Goal: Information Seeking & Learning: Learn about a topic

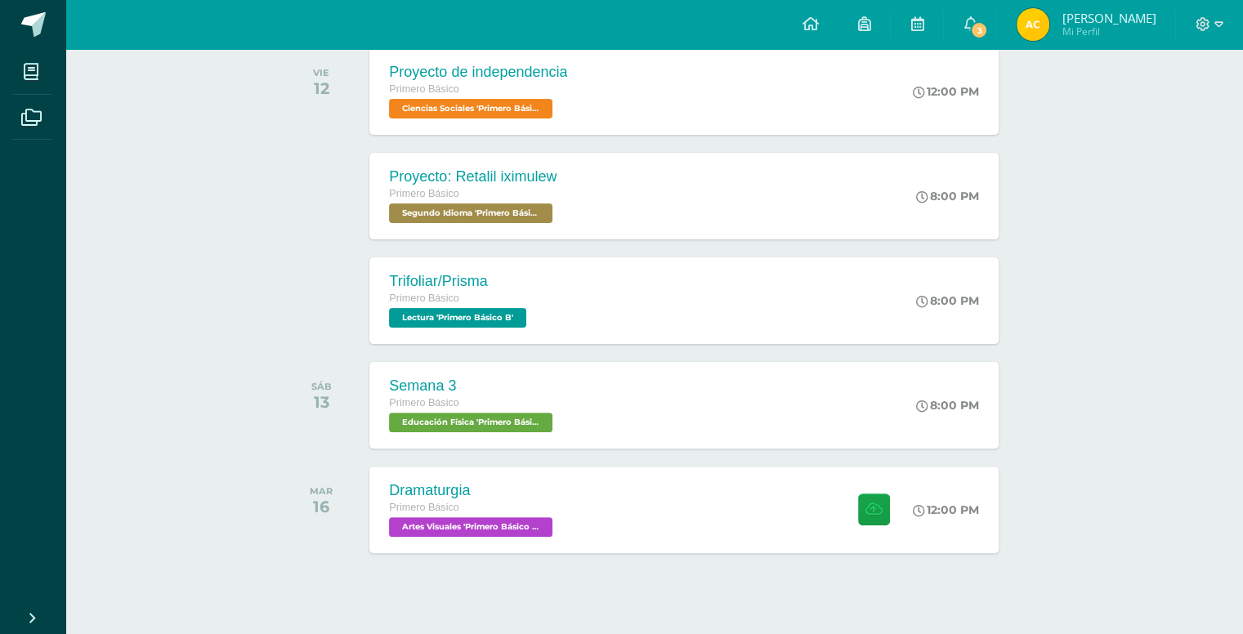
scroll to position [400, 0]
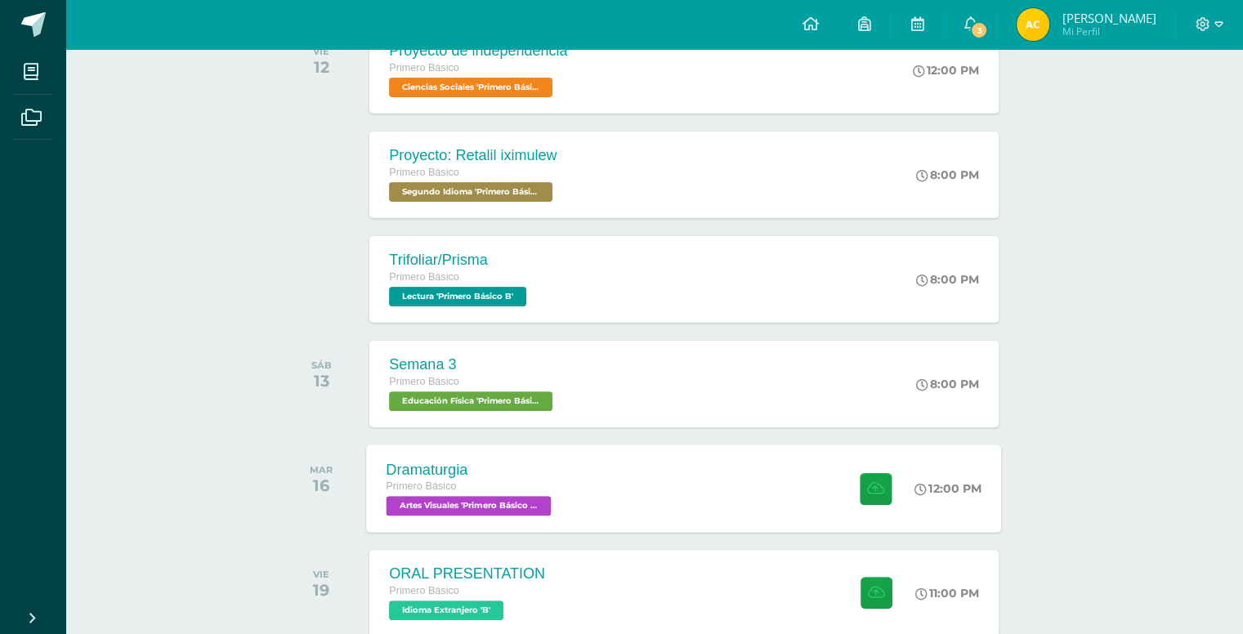
click at [775, 488] on div "Dramaturgia Primero Básico Artes Visuales 'Primero Básico B' 12:00 PM Dramaturg…" at bounding box center [684, 487] width 635 height 87
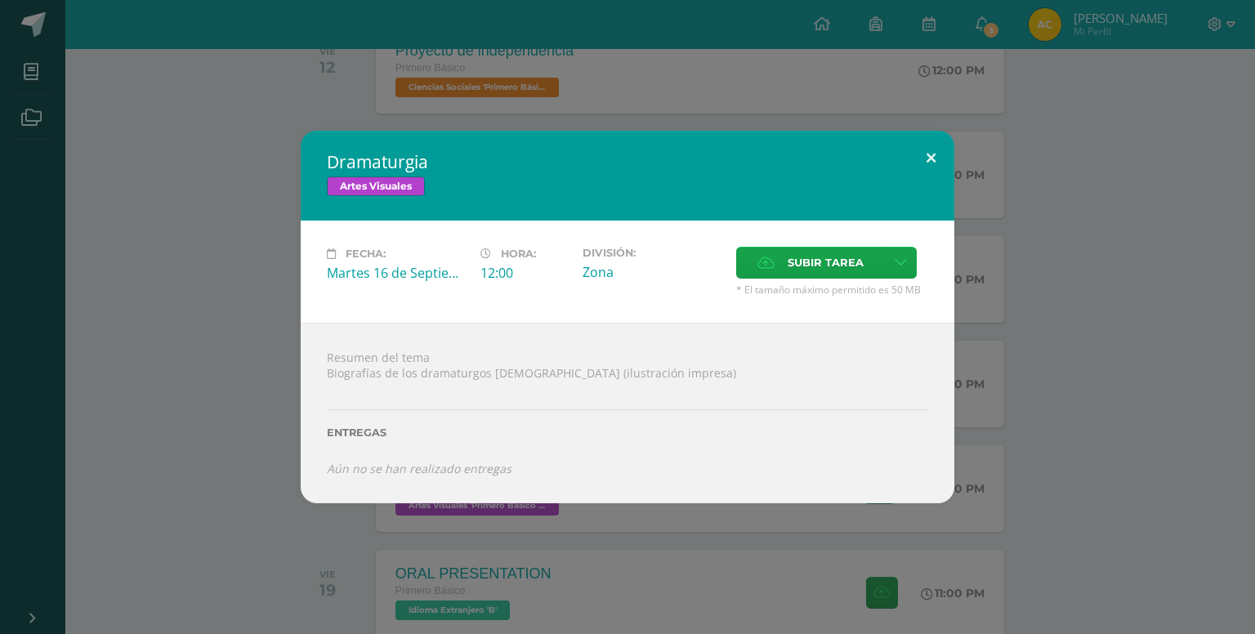
click at [926, 151] on button at bounding box center [931, 159] width 47 height 56
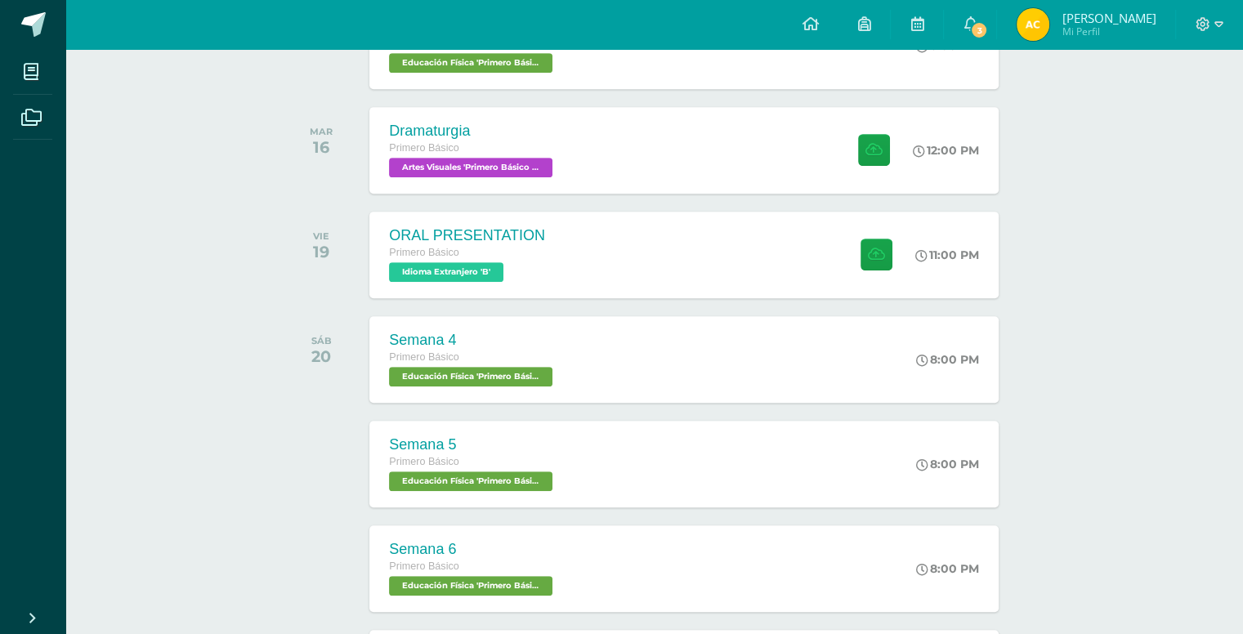
scroll to position [735, 0]
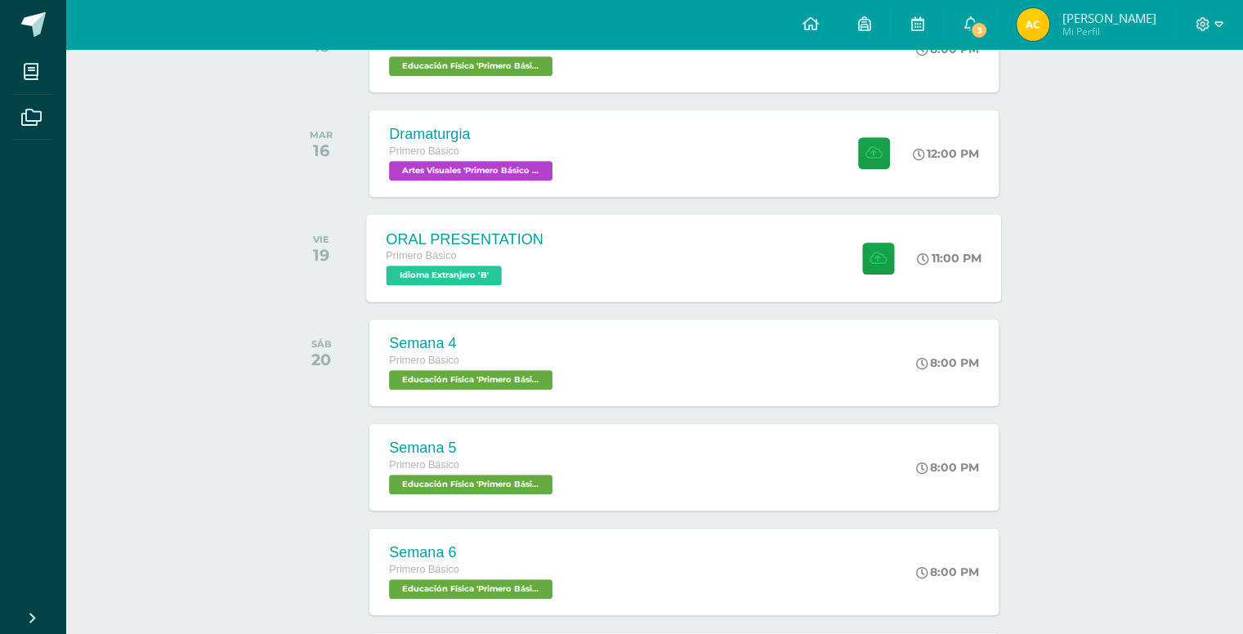
click at [778, 289] on div "ORAL PRESENTATION Primero Básico Idioma Extranjero 'B' 11:00 PM ORAL PRESENTATI…" at bounding box center [684, 257] width 635 height 87
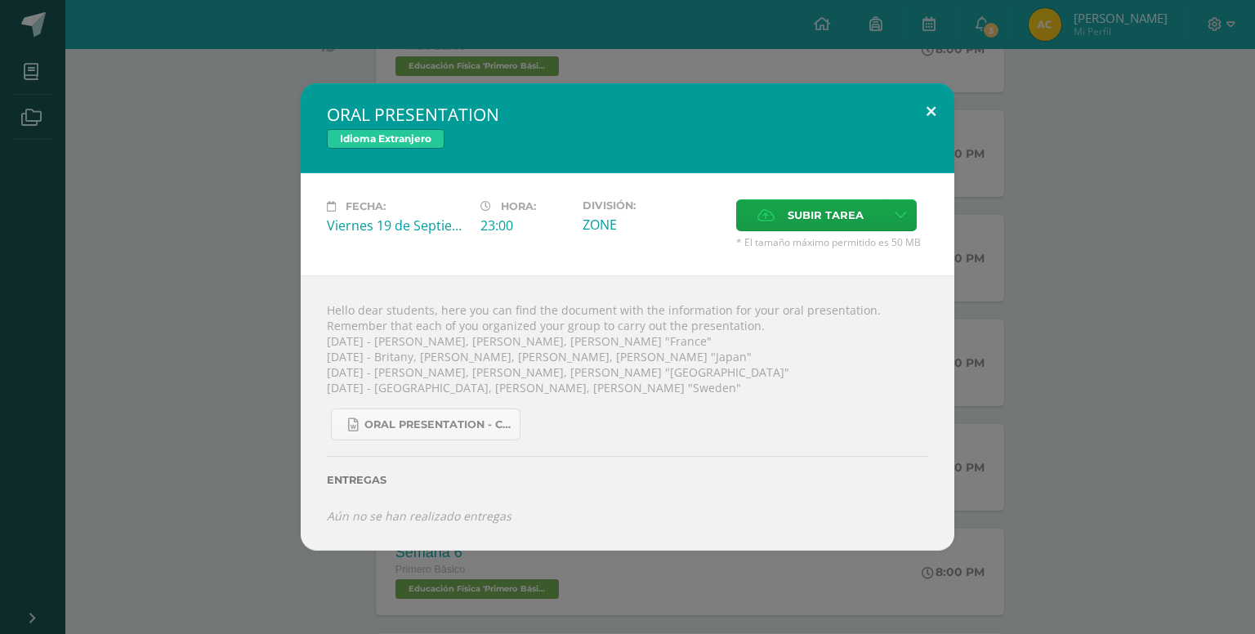
click at [922, 121] on button at bounding box center [931, 111] width 47 height 56
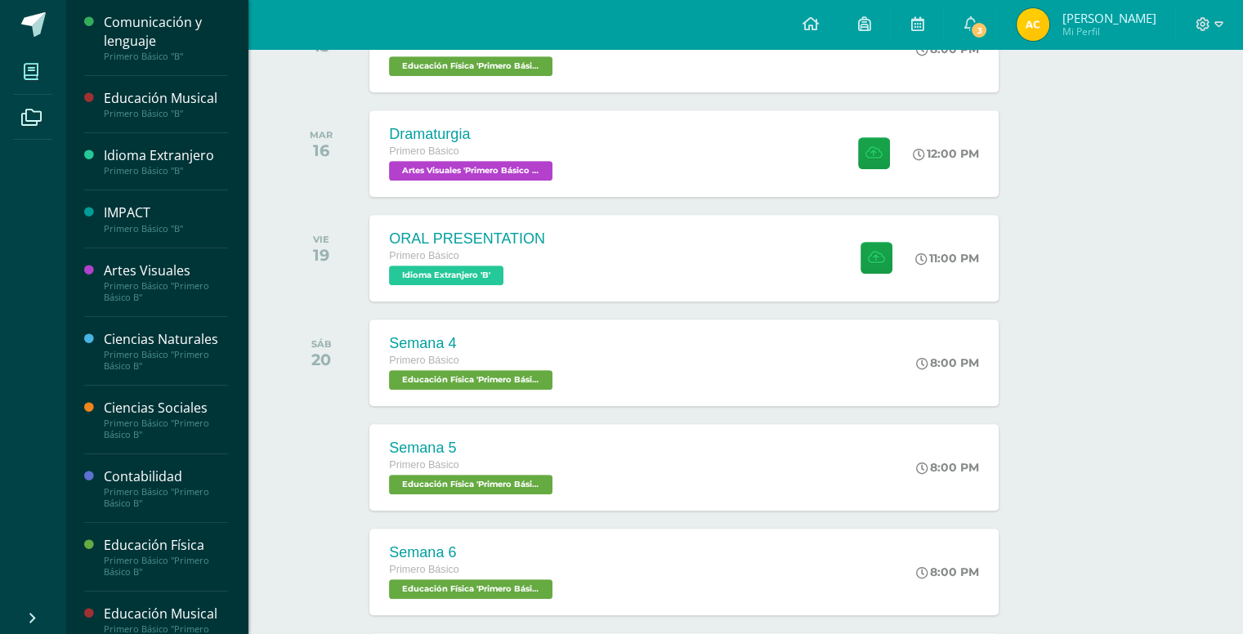
click at [29, 64] on icon at bounding box center [31, 72] width 15 height 16
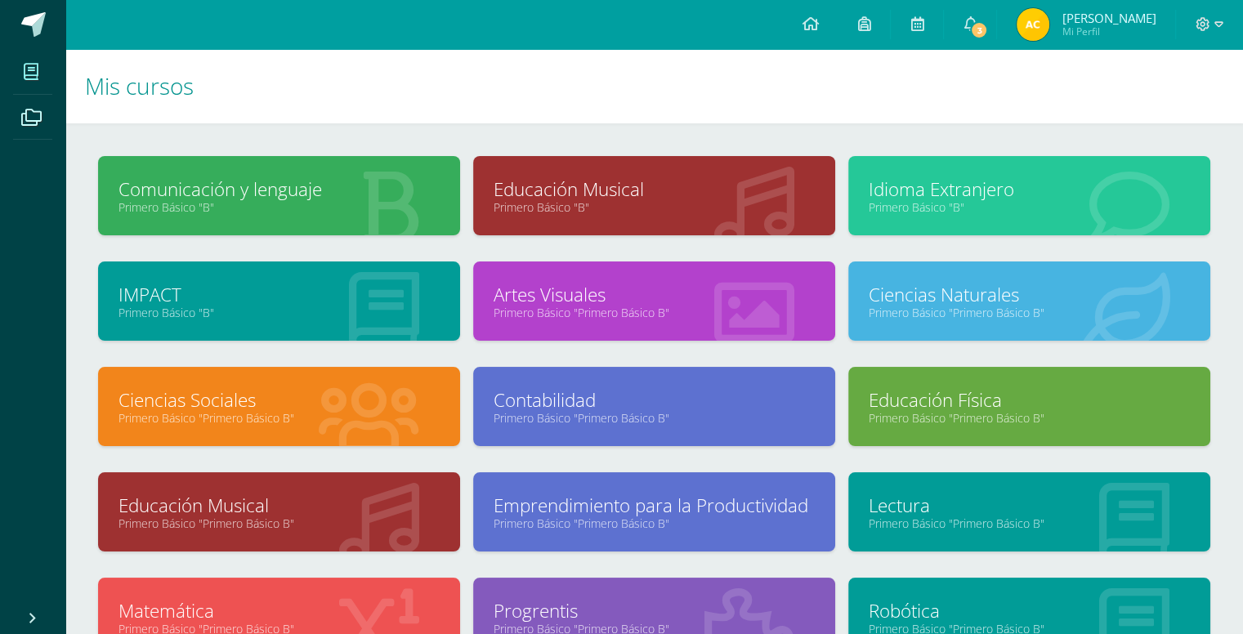
click at [712, 90] on h1 "Mis cursos" at bounding box center [654, 86] width 1138 height 74
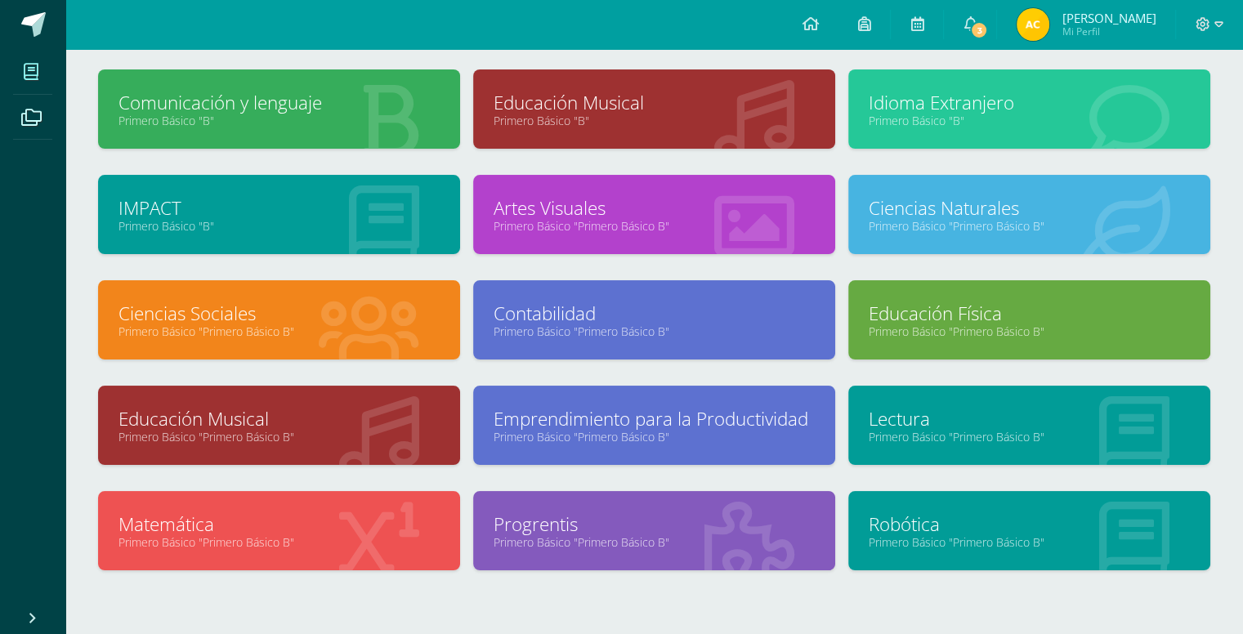
scroll to position [102, 0]
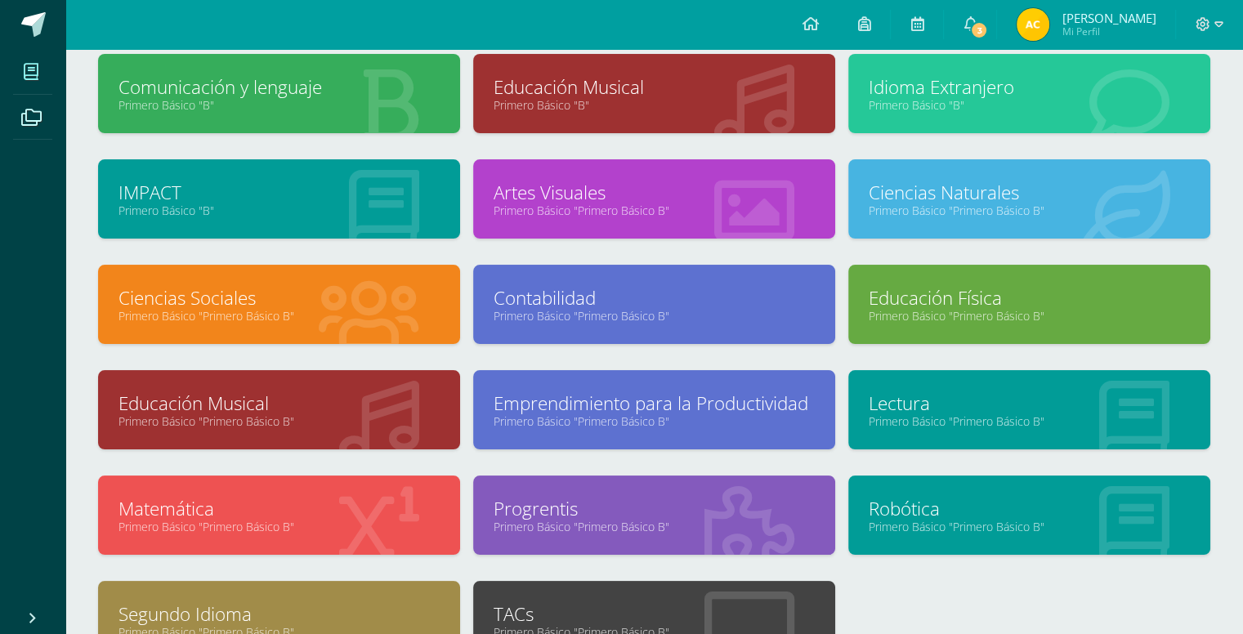
click at [368, 128] on icon at bounding box center [389, 105] width 60 height 80
click at [341, 115] on div at bounding box center [389, 94] width 142 height 109
click at [235, 68] on div "Comunicación y lenguaje Primero Básico "B"" at bounding box center [279, 93] width 362 height 79
click at [254, 87] on link "Comunicación y lenguaje" at bounding box center [278, 86] width 321 height 25
click at [249, 80] on link "Comunicación y lenguaje" at bounding box center [278, 86] width 321 height 25
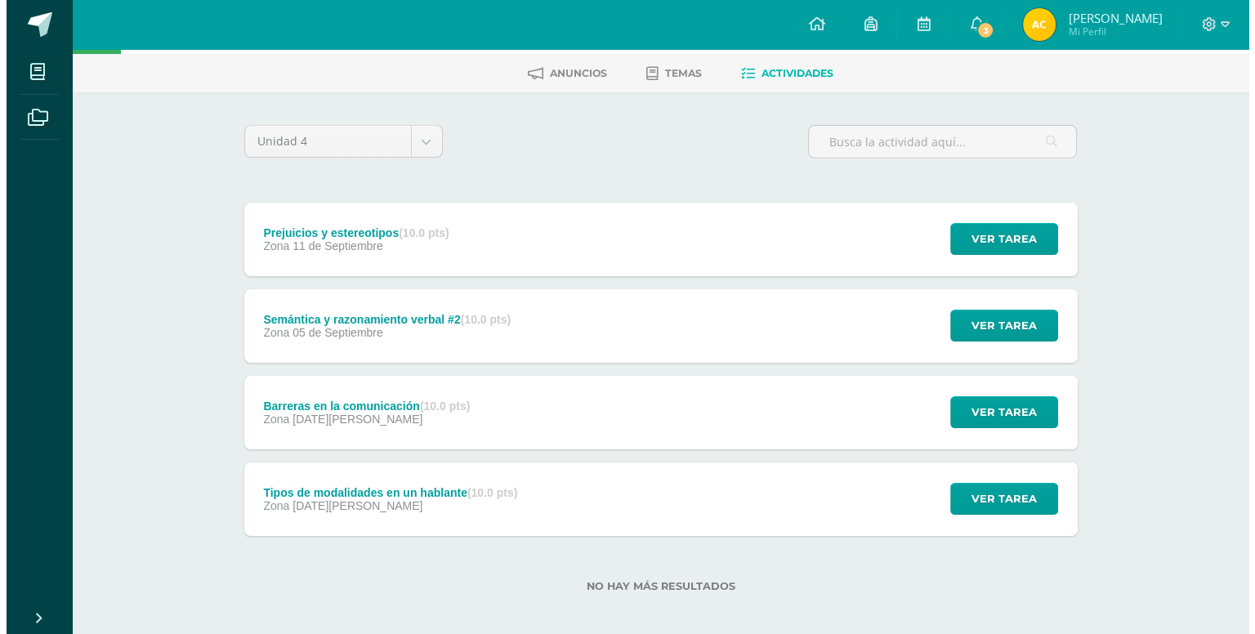
scroll to position [69, 0]
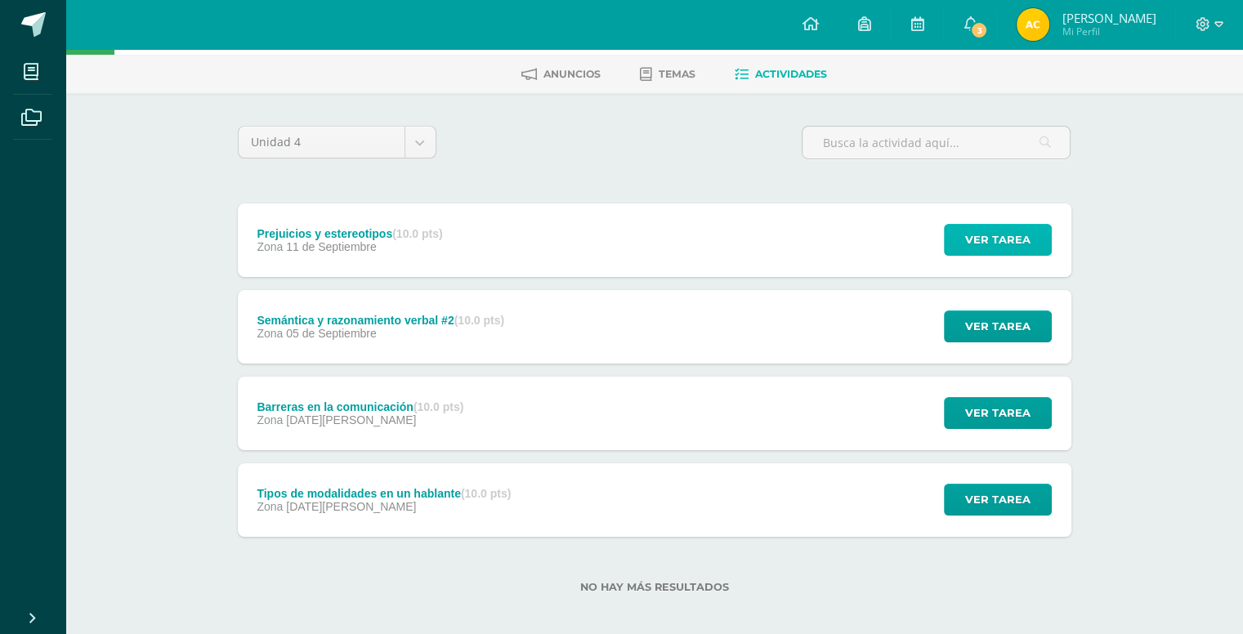
click at [985, 236] on span "Ver tarea" at bounding box center [997, 240] width 65 height 30
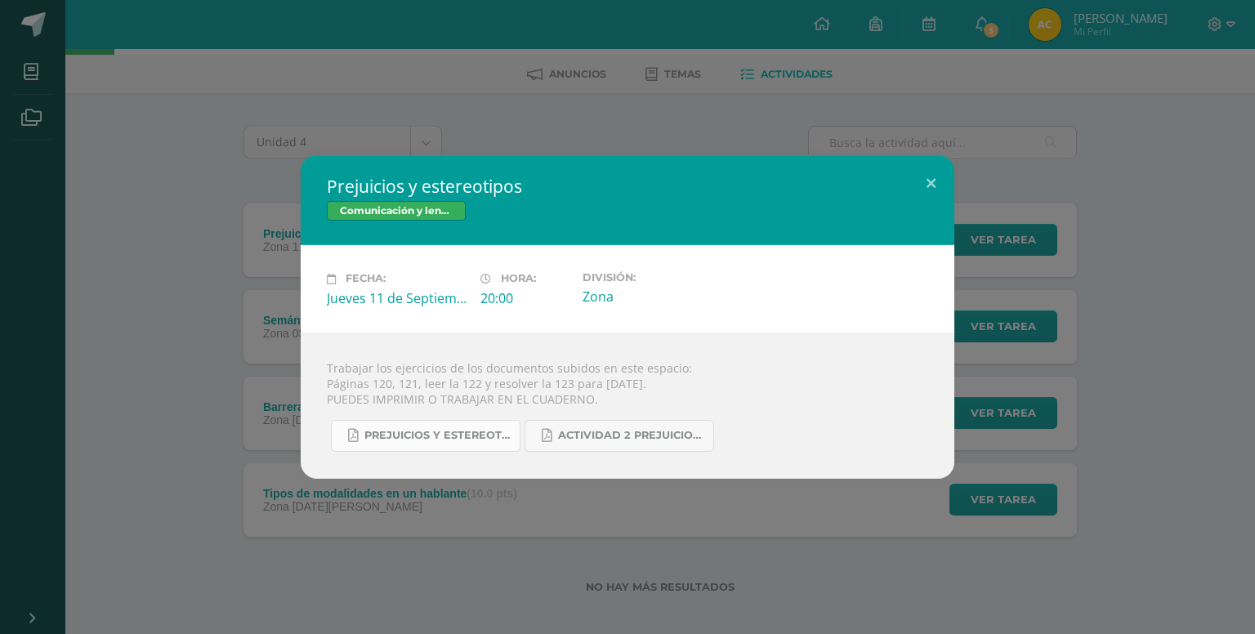
click at [493, 432] on span "Prejuicios y estereotipos 1ro. Bás..pdf" at bounding box center [437, 435] width 147 height 13
click at [924, 180] on button at bounding box center [931, 183] width 47 height 56
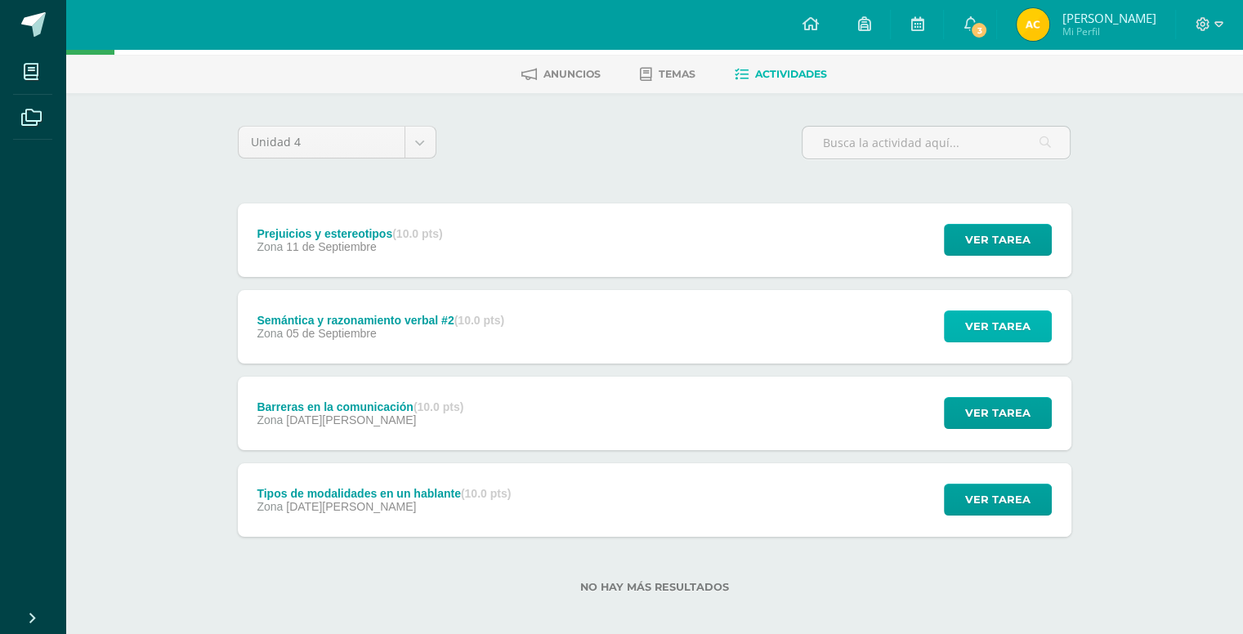
click at [976, 323] on span "Ver tarea" at bounding box center [997, 326] width 65 height 30
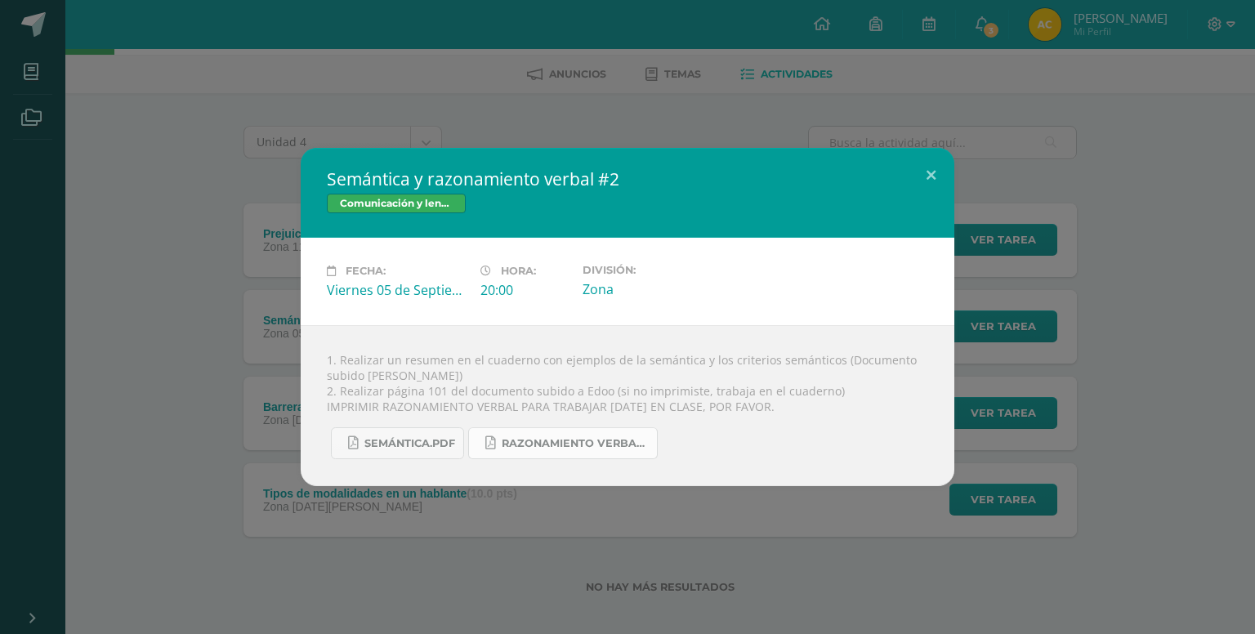
click at [510, 447] on span "Razonamiento verbal 2 1ro. Bás..pdf" at bounding box center [575, 443] width 147 height 13
